Goal: Task Accomplishment & Management: Manage account settings

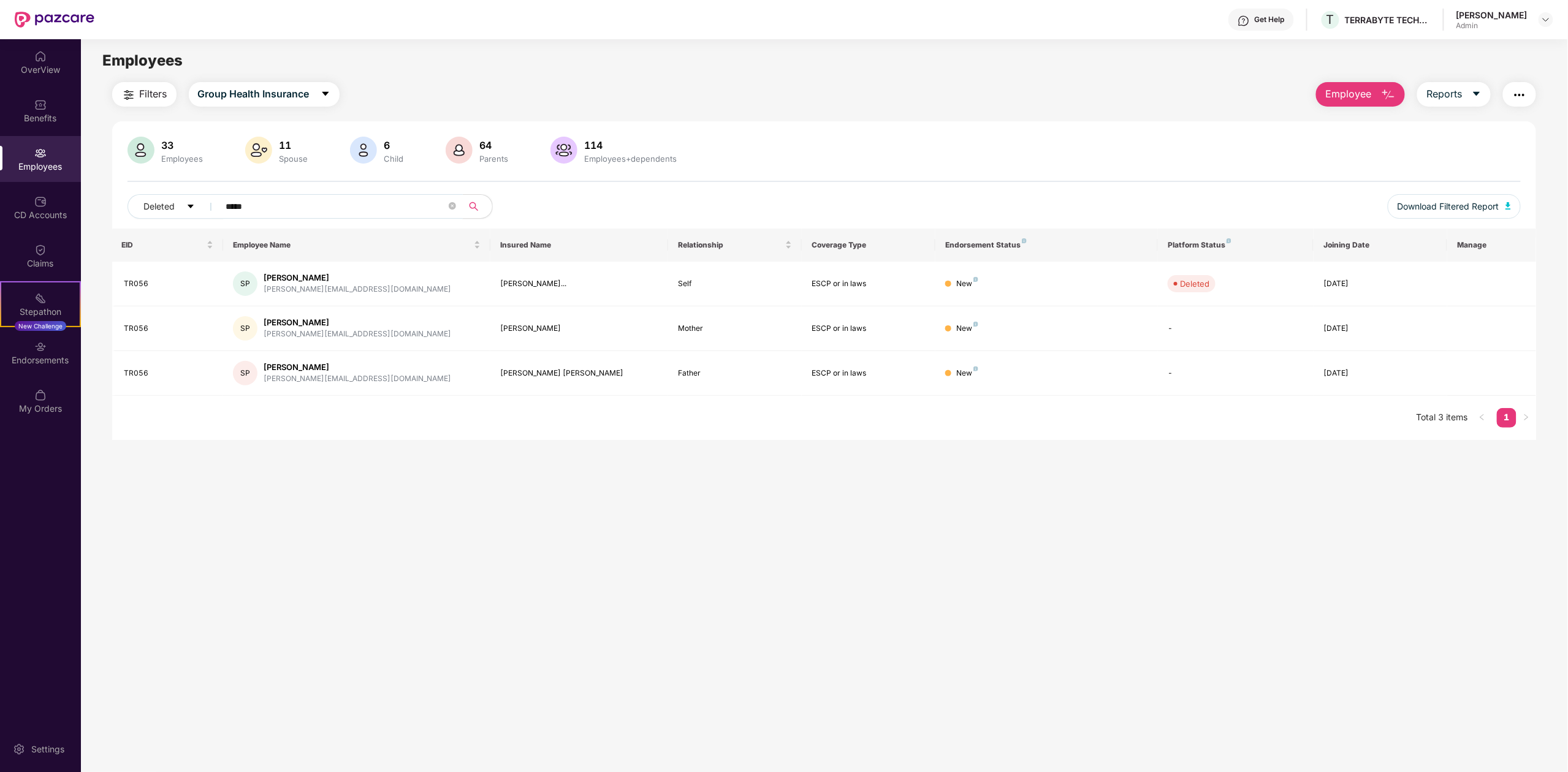
scroll to position [39, 0]
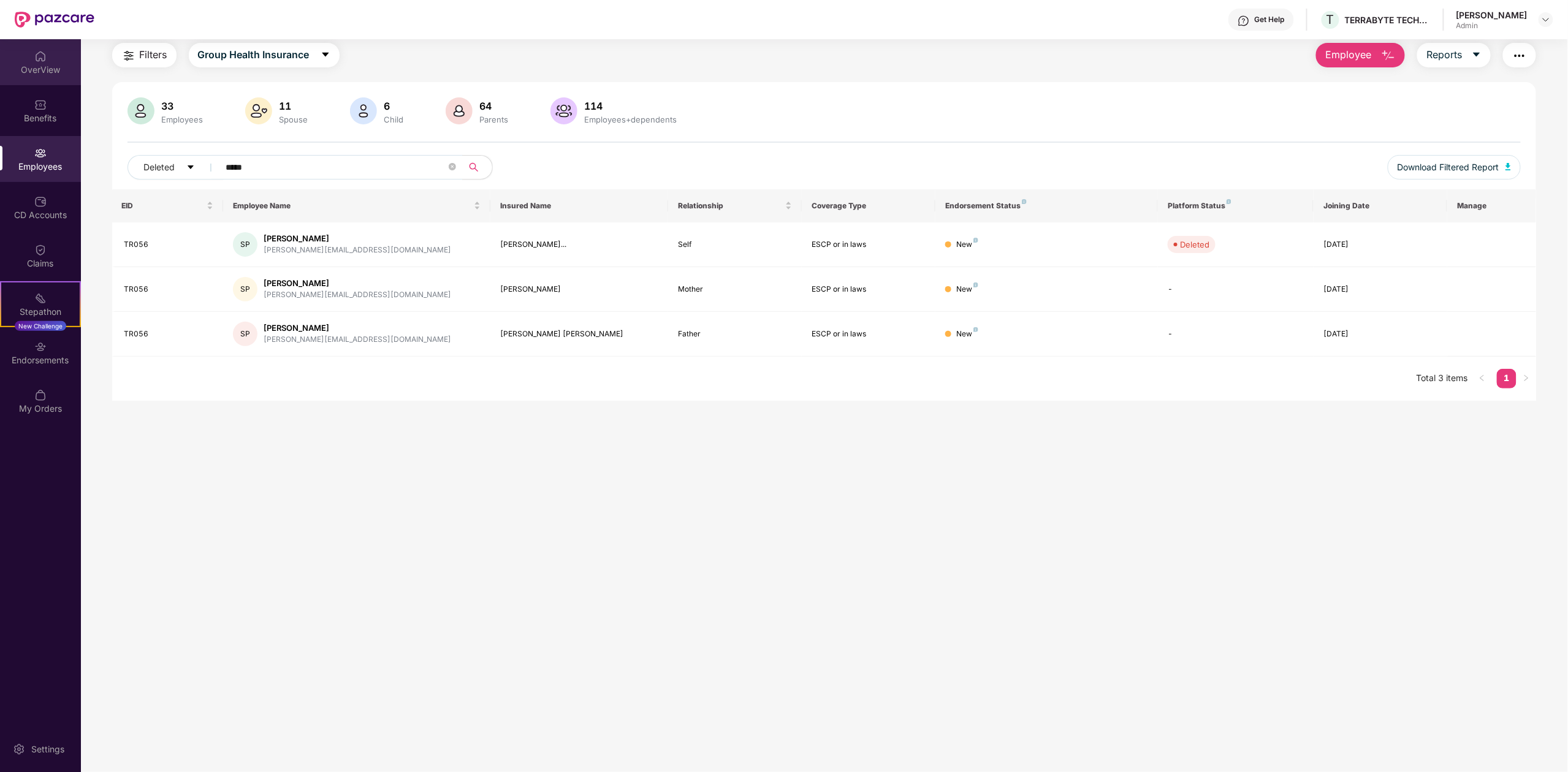
click at [45, 71] on div "OverView" at bounding box center [40, 70] width 81 height 12
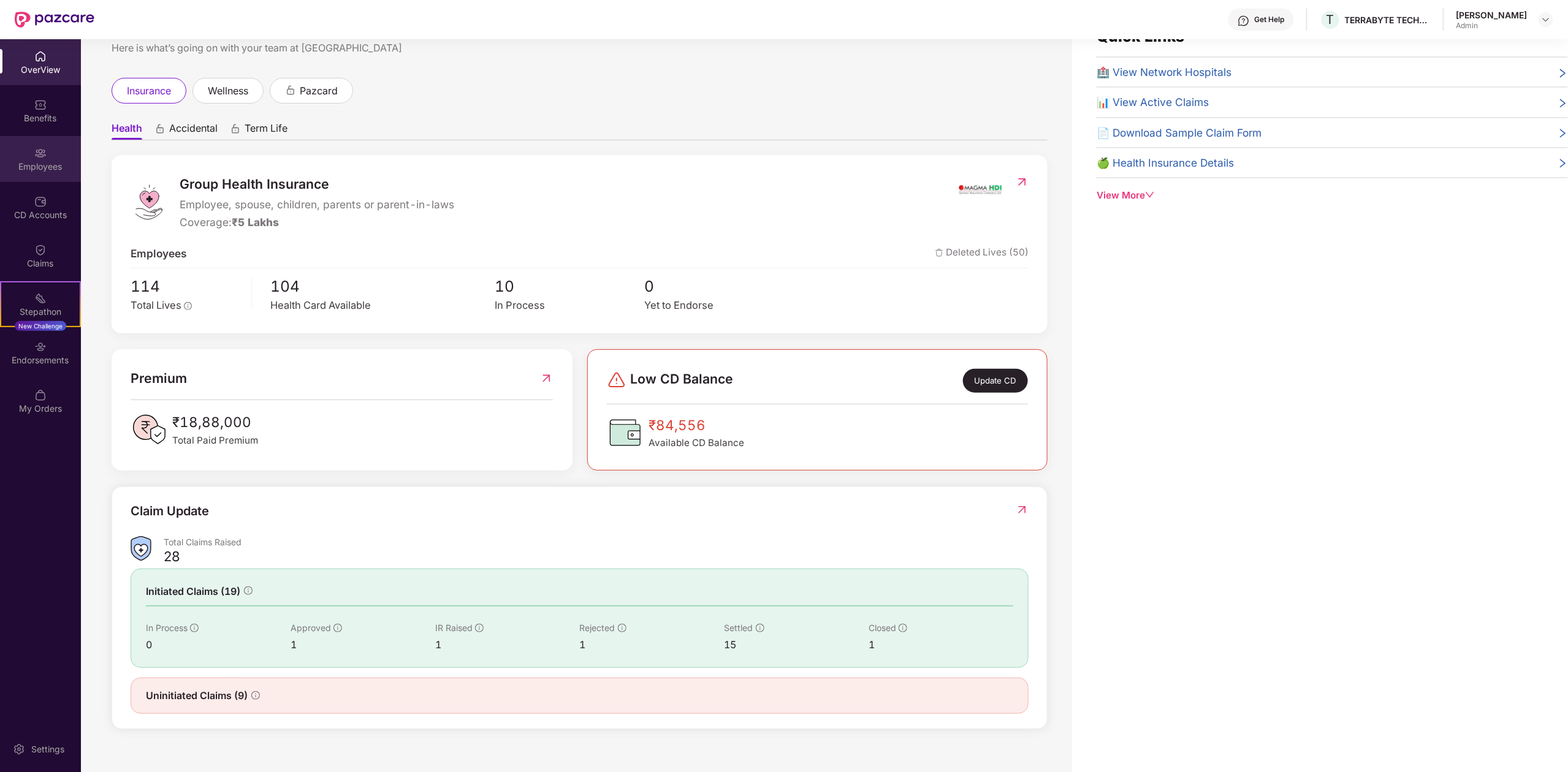
click at [33, 164] on div "Employees" at bounding box center [40, 166] width 81 height 12
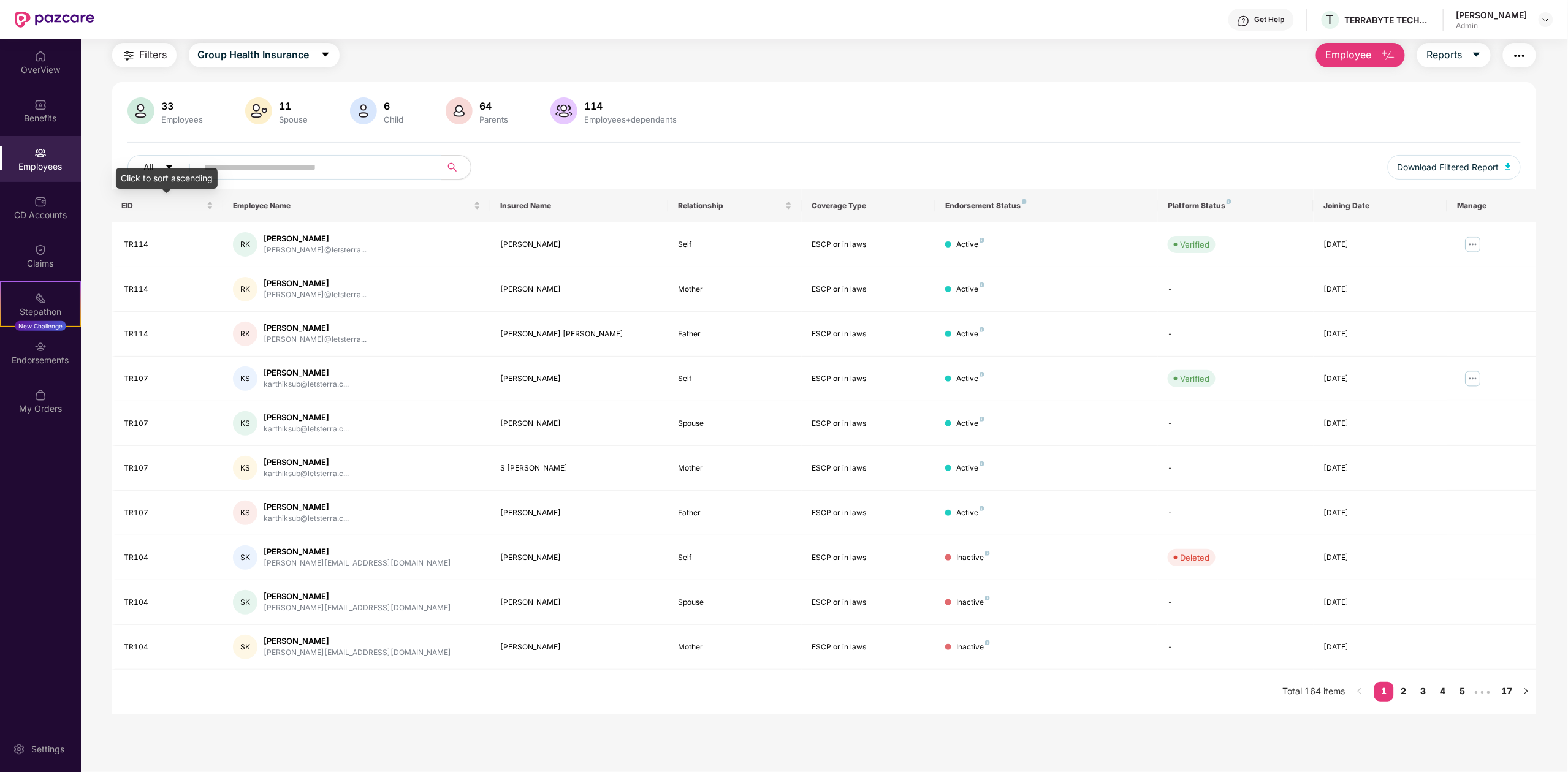
click at [158, 168] on div "Click to sort ascending" at bounding box center [167, 178] width 102 height 21
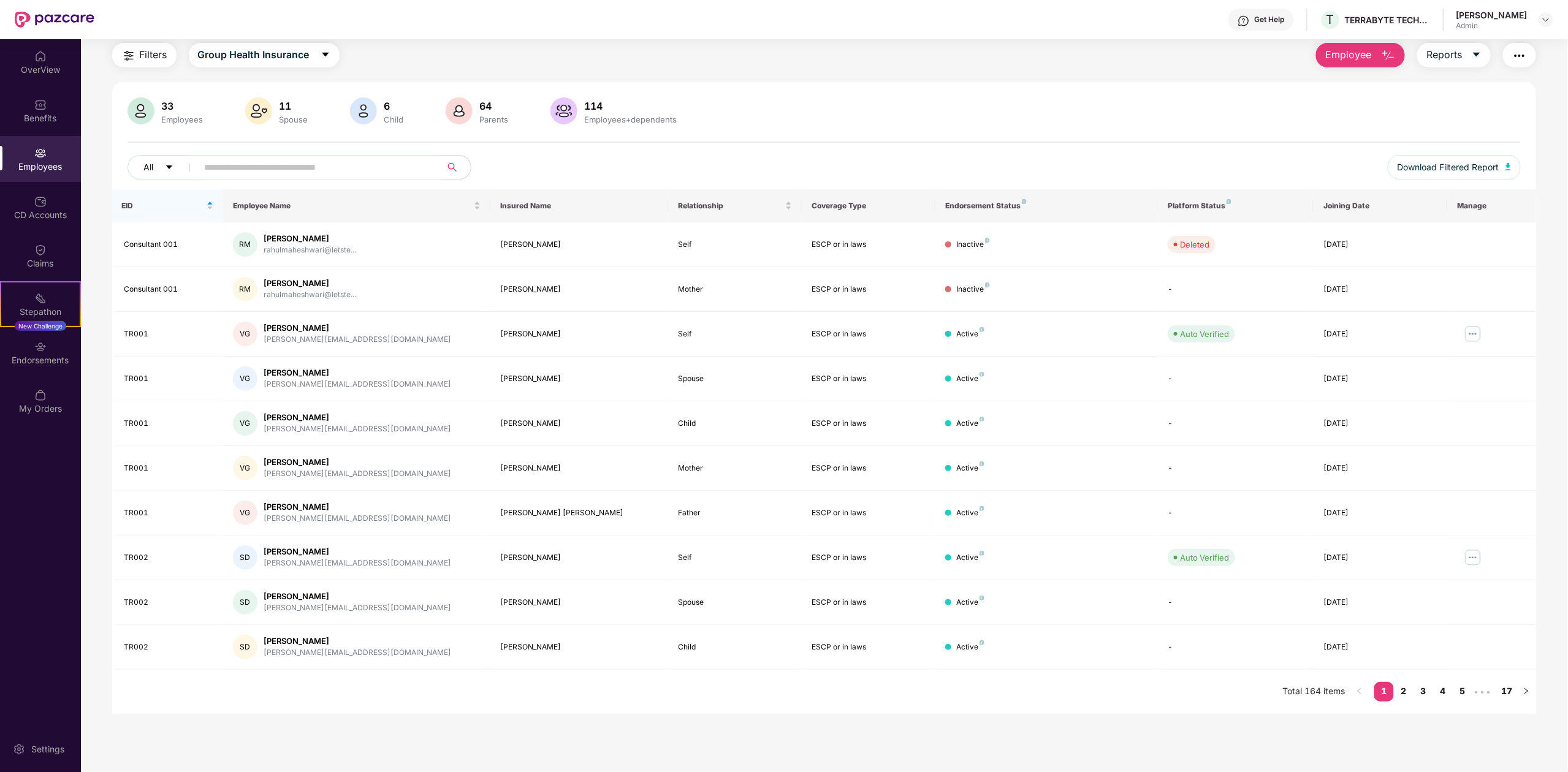
click at [172, 160] on button "All" at bounding box center [165, 168] width 75 height 25
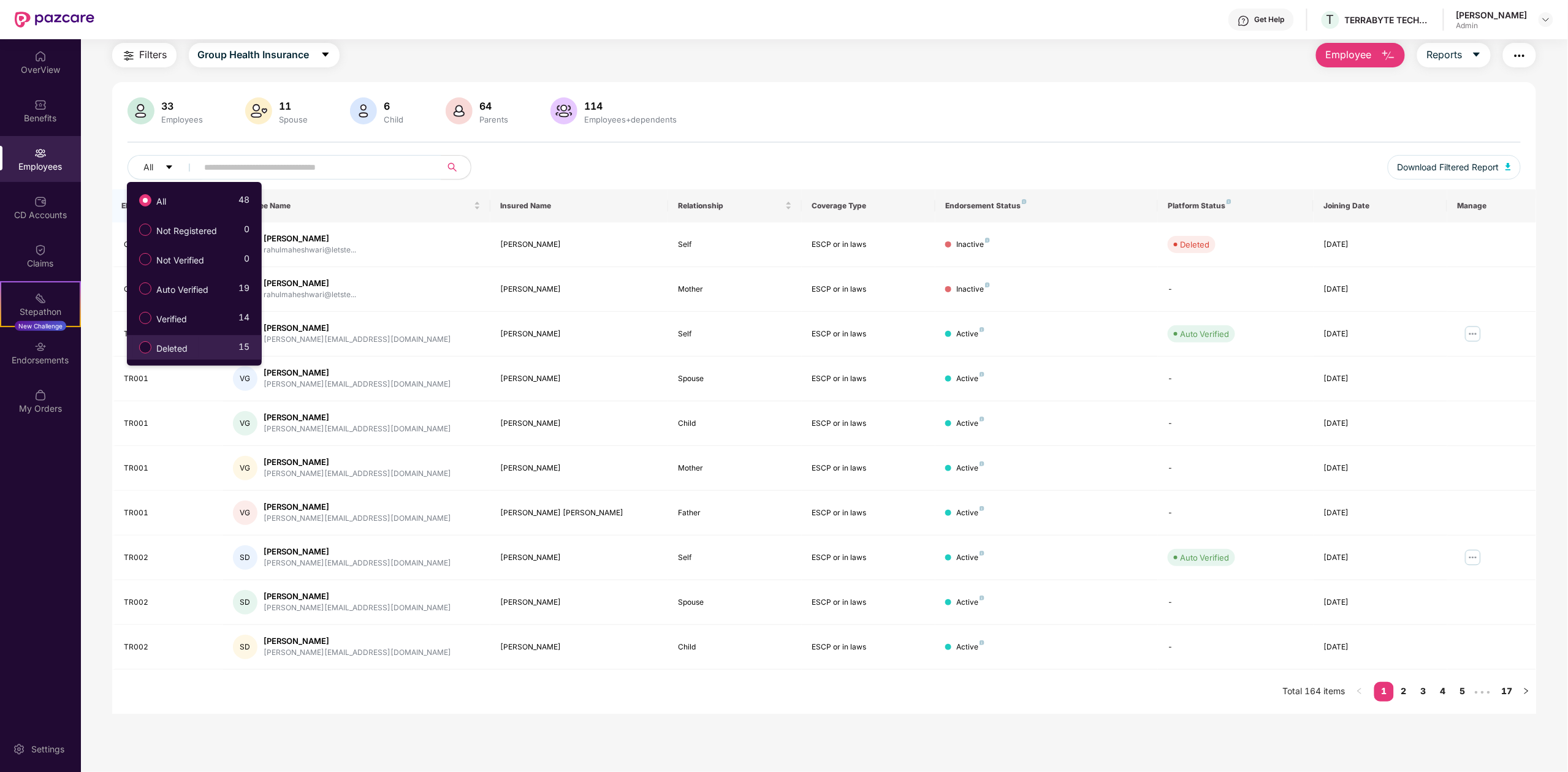
click at [178, 351] on span "Deleted" at bounding box center [171, 349] width 41 height 13
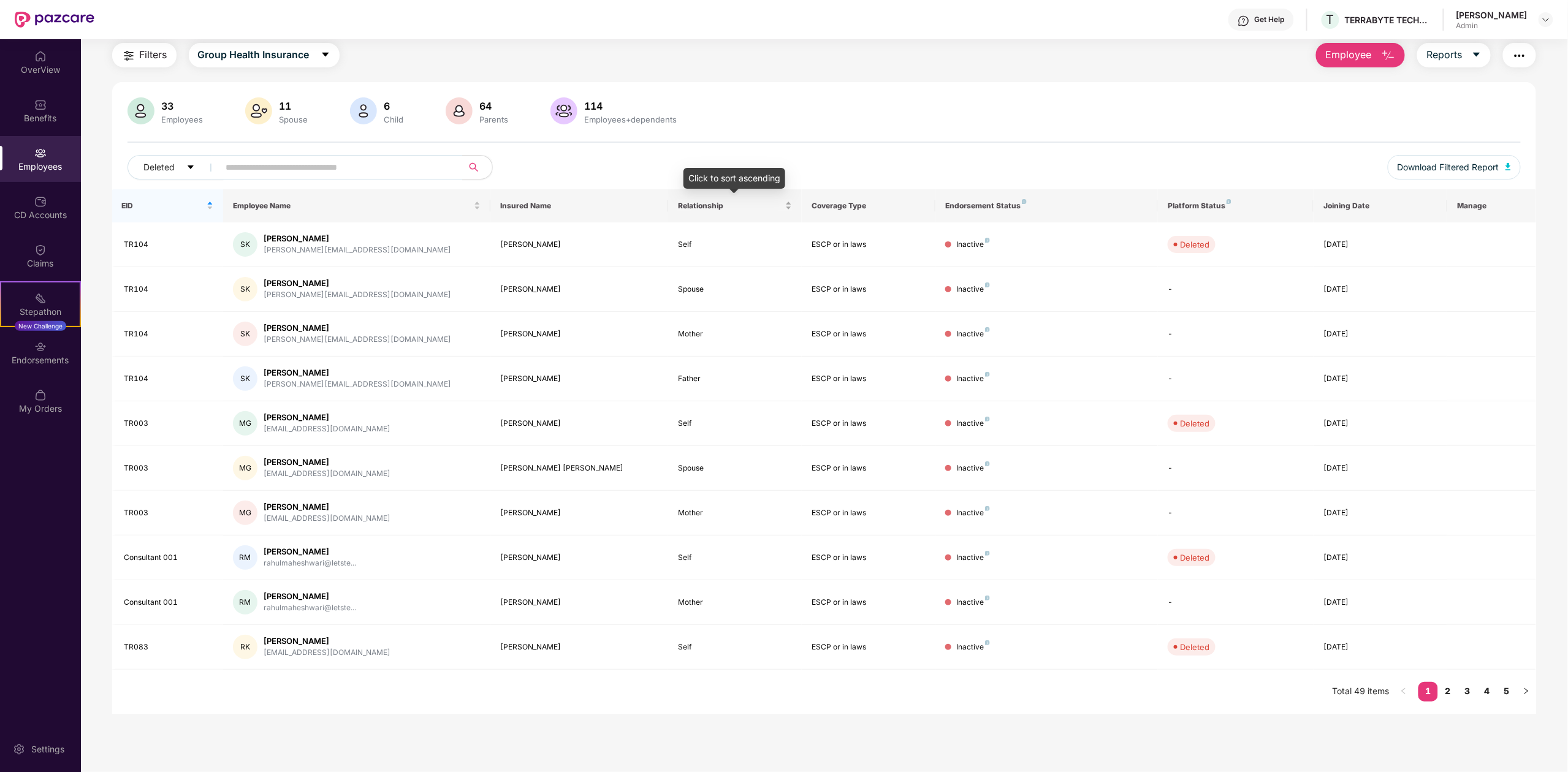
click at [790, 208] on div "Relationship" at bounding box center [734, 206] width 114 height 12
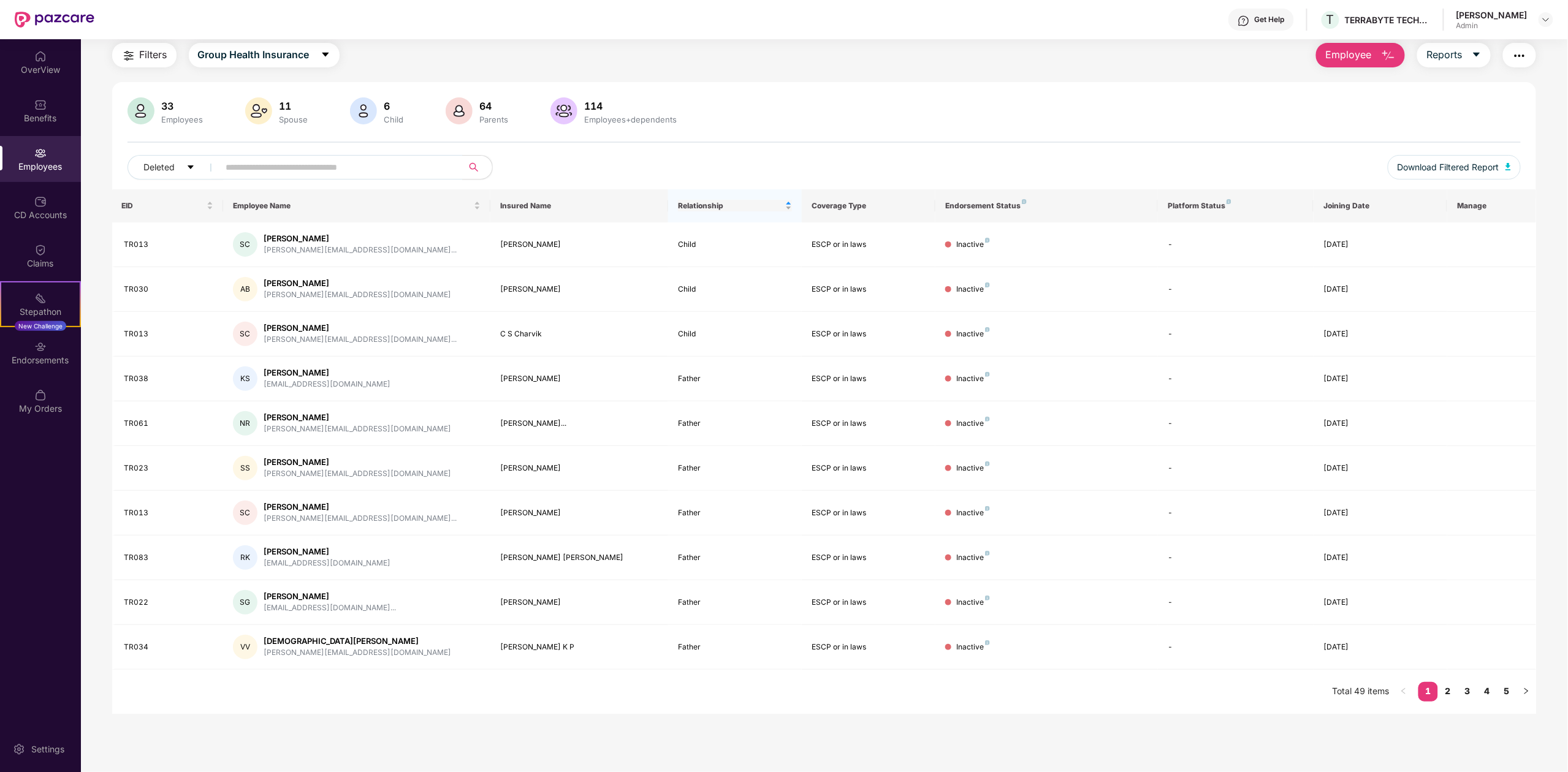
click at [790, 208] on div "Relationship" at bounding box center [734, 206] width 114 height 12
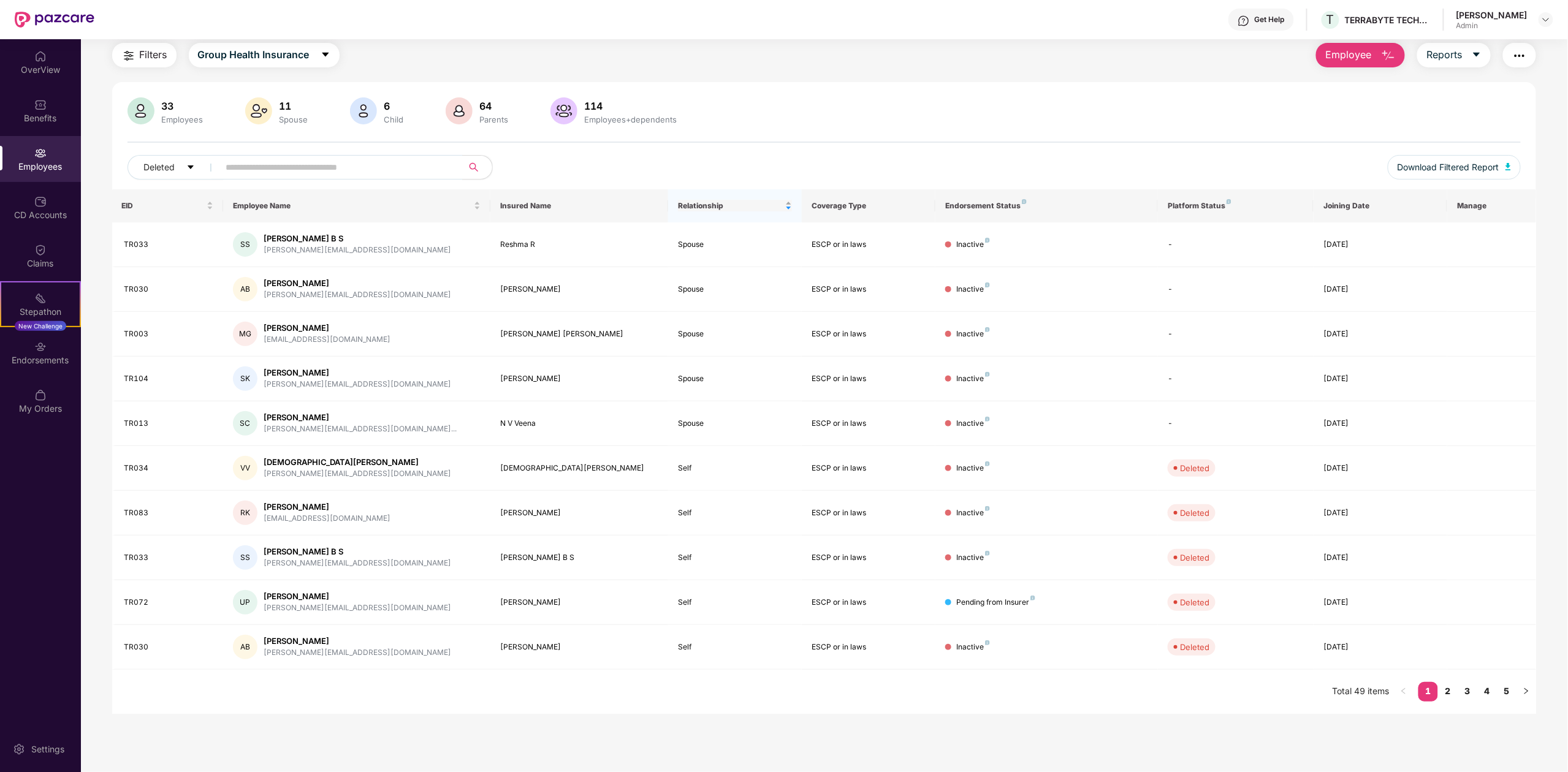
click at [790, 208] on div "Relationship" at bounding box center [734, 206] width 114 height 12
click at [1500, 165] on button "Download Filtered Report" at bounding box center [1454, 168] width 134 height 25
